Goal: Transaction & Acquisition: Subscribe to service/newsletter

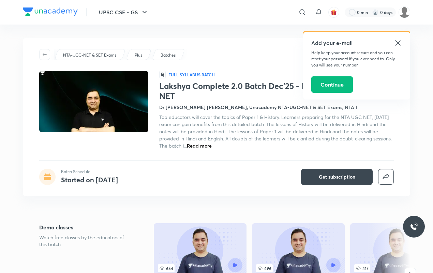
click at [401, 43] on icon at bounding box center [398, 43] width 8 height 8
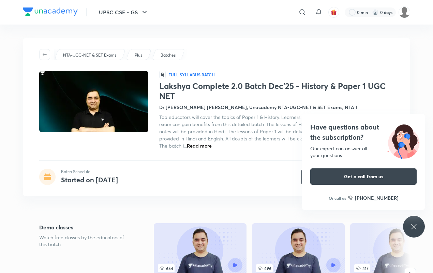
click at [419, 226] on div "Have questions about the subscription? Our expert can answer all your questions…" at bounding box center [414, 227] width 22 height 22
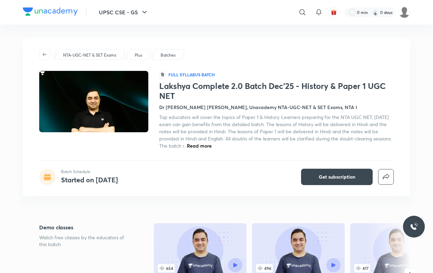
click at [186, 106] on h4 "Dr [PERSON_NAME] [PERSON_NAME], Unacademy NTA-UGC-NET & SET Exams, NTA I" at bounding box center [258, 107] width 198 height 7
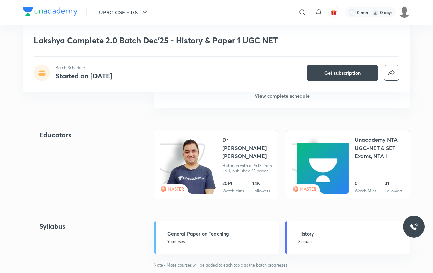
scroll to position [780, 0]
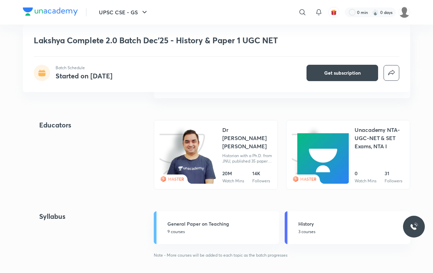
click at [214, 156] on img at bounding box center [191, 157] width 52 height 56
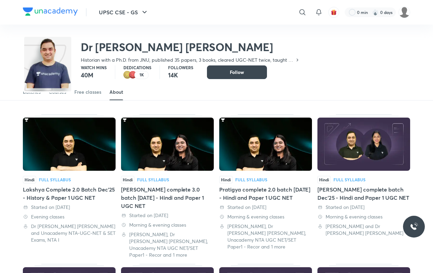
click at [119, 93] on div "About" at bounding box center [117, 92] width 14 height 7
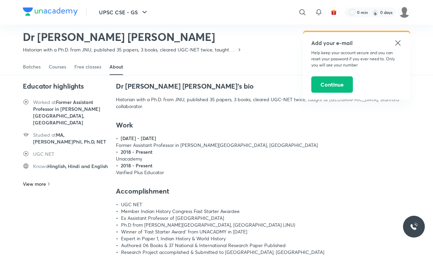
click at [393, 41] on h5 "Add your e-mail" at bounding box center [356, 43] width 91 height 8
click at [395, 40] on icon at bounding box center [398, 43] width 8 height 8
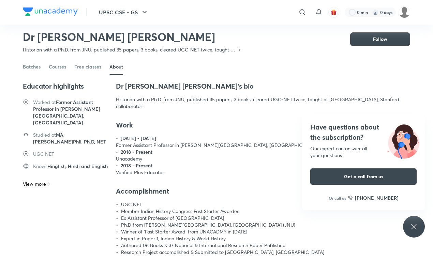
click at [417, 223] on icon at bounding box center [414, 227] width 8 height 8
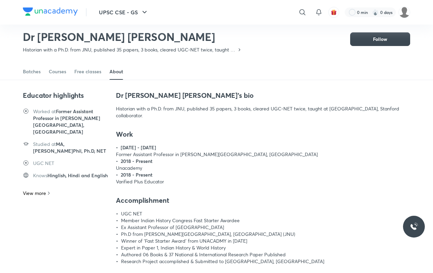
scroll to position [30, 0]
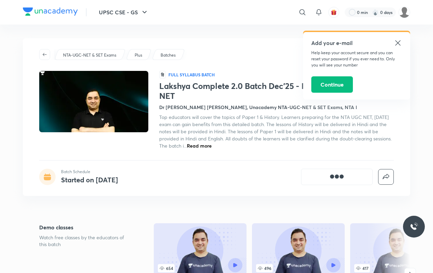
click at [396, 35] on div "Add your e-mail Help keep your account secure and you can reset your password i…" at bounding box center [356, 66] width 107 height 68
click at [396, 39] on icon at bounding box center [398, 43] width 8 height 8
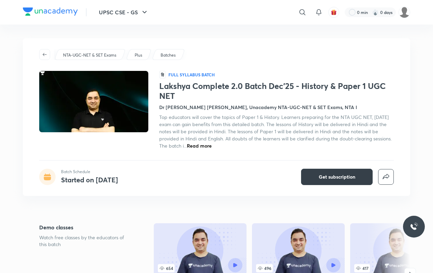
click at [340, 175] on span "Get subscription" at bounding box center [337, 177] width 37 height 7
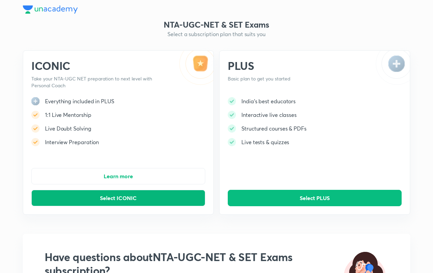
click at [115, 197] on span "Select ICONIC" at bounding box center [118, 198] width 37 height 7
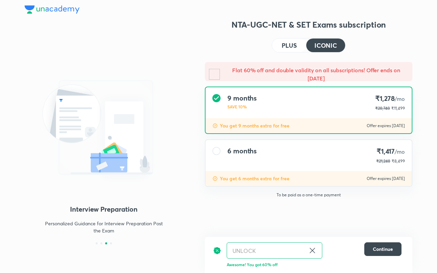
click at [281, 45] on h4 "PLUS" at bounding box center [288, 45] width 15 height 6
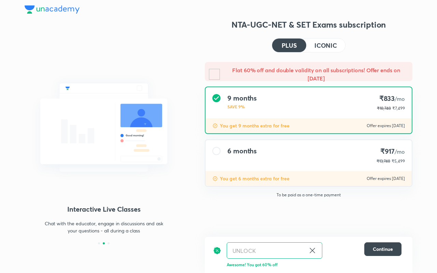
click at [305, 99] on div "9 months SAVE 9% ₹833 /mo ₹18,748 ₹7,499" at bounding box center [308, 102] width 206 height 31
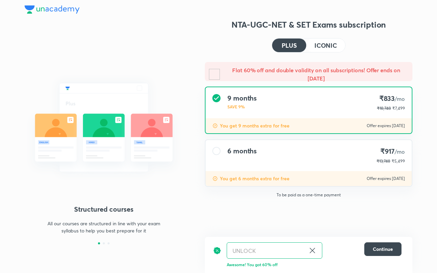
click at [319, 43] on h4 "ICONIC" at bounding box center [325, 45] width 23 height 6
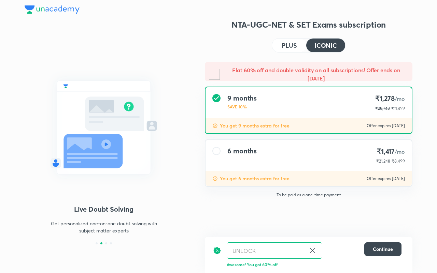
click at [288, 45] on h4 "PLUS" at bounding box center [288, 45] width 15 height 6
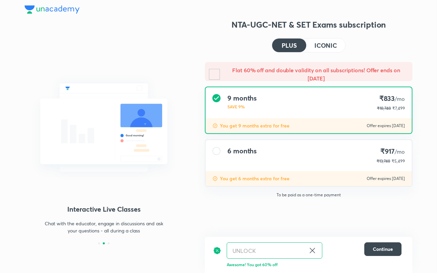
click at [293, 45] on h4 "PLUS" at bounding box center [288, 45] width 15 height 6
click at [292, 45] on h4 "PLUS" at bounding box center [288, 45] width 15 height 6
click at [318, 47] on h4 "ICONIC" at bounding box center [325, 45] width 23 height 6
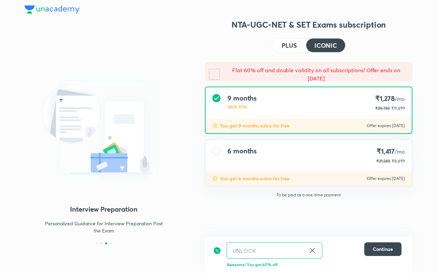
click at [306, 115] on div "9 months SAVE 10% ₹1,278 /mo ₹28,748 ₹11,499" at bounding box center [308, 102] width 206 height 31
